Goal: Find specific page/section: Find specific page/section

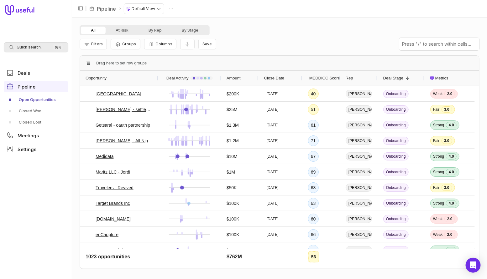
click at [34, 52] on div "Quick search... ⌘ K" at bounding box center [36, 47] width 65 height 10
click at [31, 110] on html "Quick search... ⌘ K Deals Pipeline Open Opportunities Closed Won Closed Lost Me…" at bounding box center [243, 139] width 487 height 279
click at [33, 110] on link "Closed Won" at bounding box center [36, 111] width 65 height 10
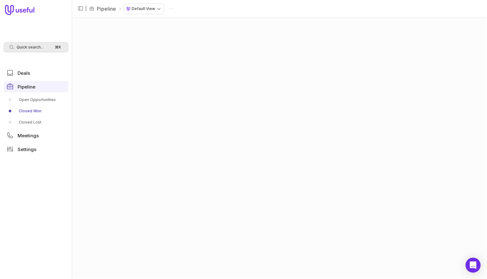
click at [34, 47] on span "Quick search..." at bounding box center [30, 47] width 27 height 5
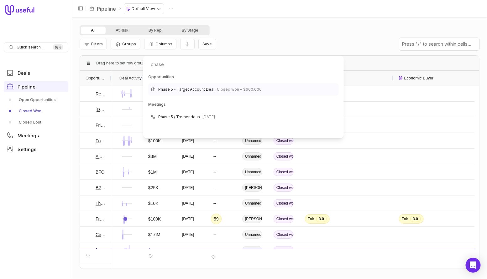
type input "phase"
click at [179, 88] on span "Phase 5 - Target Account Deal" at bounding box center [186, 90] width 56 height 8
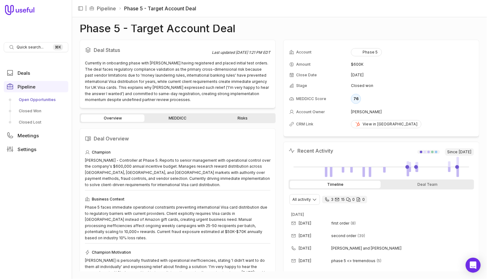
click at [42, 98] on link "Open Opportunities" at bounding box center [36, 100] width 65 height 10
click at [37, 46] on span "Quick search..." at bounding box center [30, 47] width 27 height 5
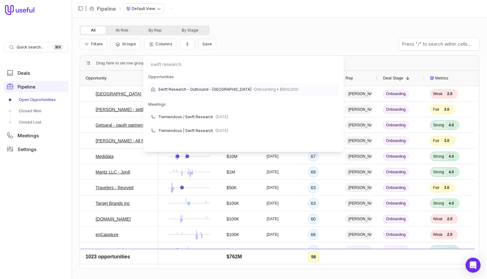
type input "swift research"
click at [199, 86] on span "Swift Research - Outbound - [GEOGRAPHIC_DATA]" at bounding box center [204, 90] width 93 height 8
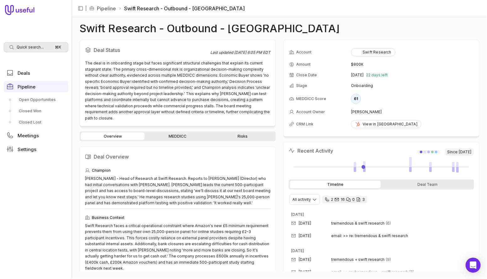
click at [35, 47] on span "Quick search..." at bounding box center [30, 47] width 27 height 5
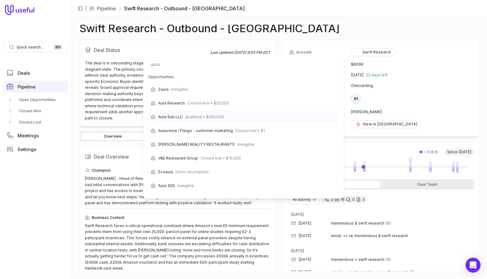
type input "aura"
click at [196, 116] on span "Qualified • $250,000" at bounding box center [204, 117] width 39 height 8
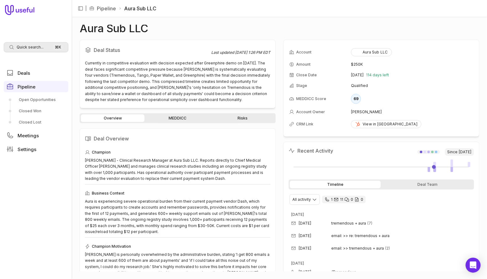
click at [35, 45] on span "Quick search..." at bounding box center [30, 47] width 27 height 5
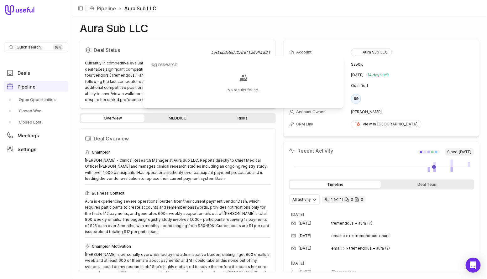
click at [171, 66] on input "isg research" at bounding box center [243, 64] width 195 height 13
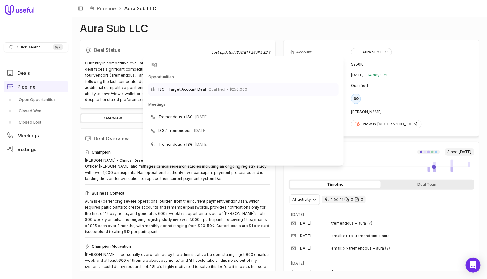
type input "isg"
click at [183, 89] on span "ISG - Target Account Deal" at bounding box center [182, 90] width 48 height 8
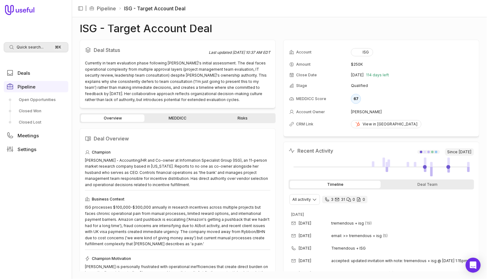
click at [47, 47] on div "Quick search... ⌘ K" at bounding box center [36, 47] width 65 height 10
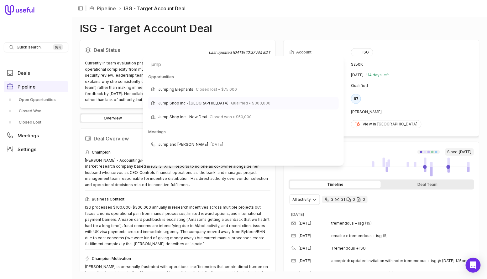
type input "jump"
click at [184, 103] on span "Jump Shop Inc - [GEOGRAPHIC_DATA]" at bounding box center [193, 104] width 70 height 8
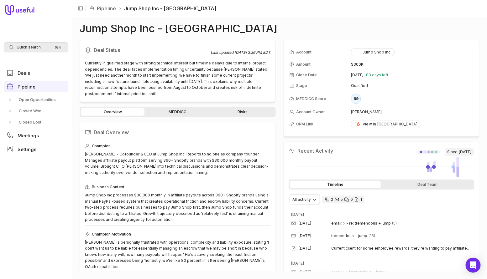
click at [36, 48] on span "Quick search..." at bounding box center [30, 47] width 27 height 5
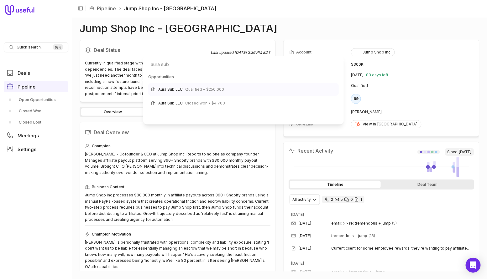
type input "aura sub"
click at [183, 89] on div "Aura Sub LLC Qualified • $250,000" at bounding box center [191, 90] width 66 height 8
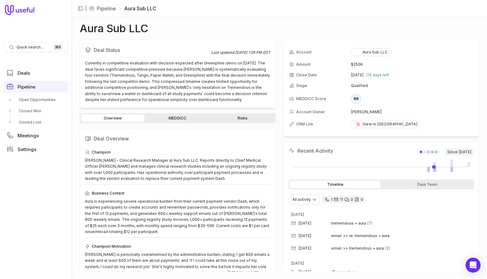
click at [181, 117] on link "MEDDICC" at bounding box center [178, 119] width 64 height 8
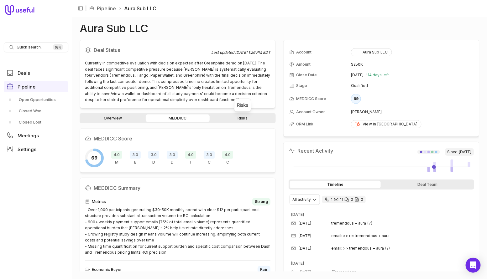
click at [240, 121] on link "Risks" at bounding box center [243, 119] width 64 height 8
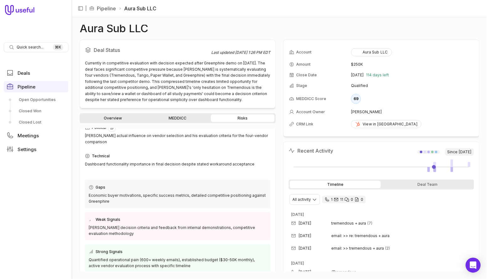
scroll to position [28, 0]
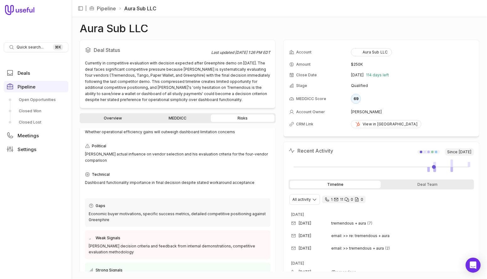
click at [184, 119] on link "MEDDICC" at bounding box center [178, 119] width 64 height 8
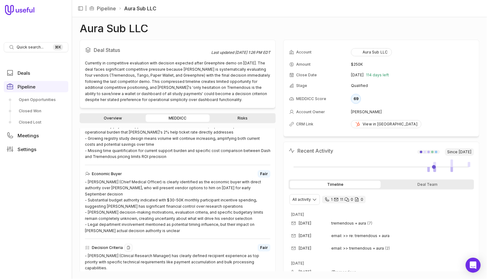
scroll to position [66, 0]
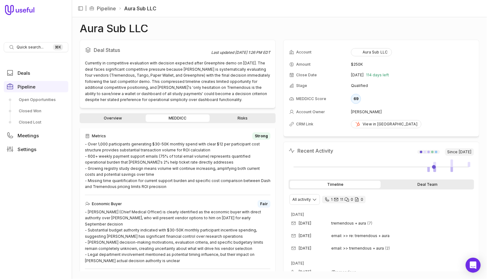
click at [444, 187] on div "Deal Team" at bounding box center [427, 185] width 91 height 8
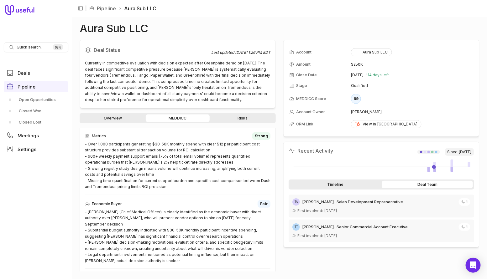
click at [337, 184] on div "Timeline" at bounding box center [335, 185] width 91 height 8
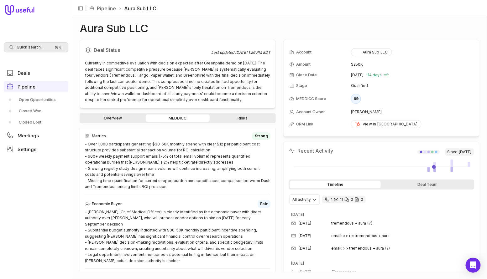
click at [43, 45] on div "Quick search... ⌘ K" at bounding box center [36, 47] width 65 height 10
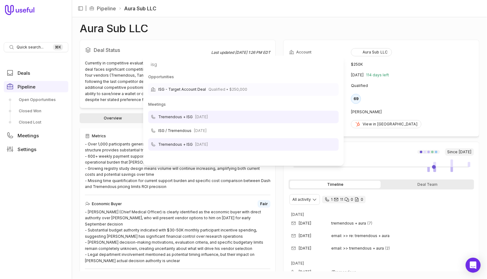
type input "isg"
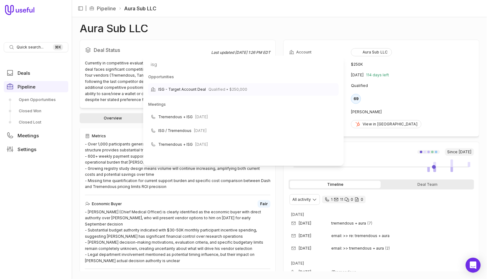
click at [197, 88] on span "ISG - Target Account Deal" at bounding box center [182, 90] width 48 height 8
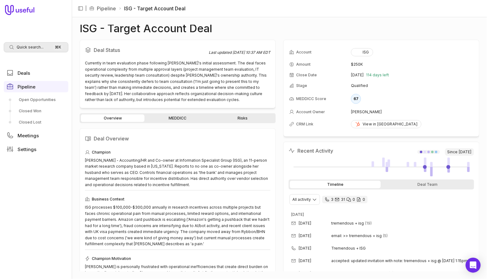
click at [24, 49] on span "Quick search..." at bounding box center [30, 47] width 27 height 5
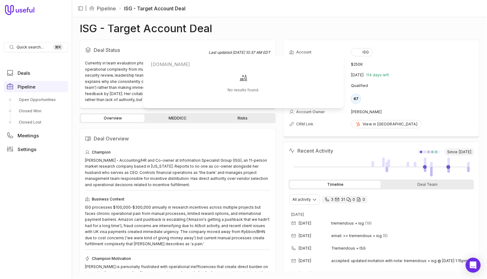
click at [180, 70] on input "[DOMAIN_NAME]" at bounding box center [243, 64] width 195 height 13
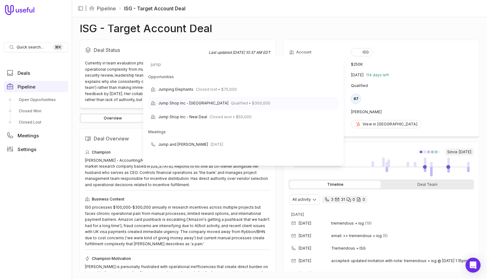
type input "jump"
click at [231, 104] on span "Qualified • $300,000" at bounding box center [250, 104] width 39 height 8
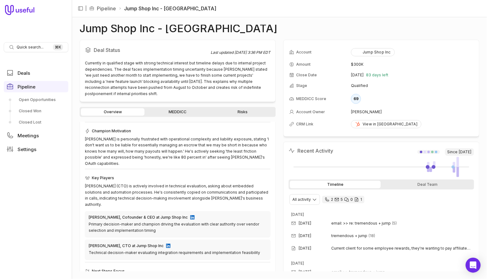
scroll to position [104, 0]
